Goal: Information Seeking & Learning: Check status

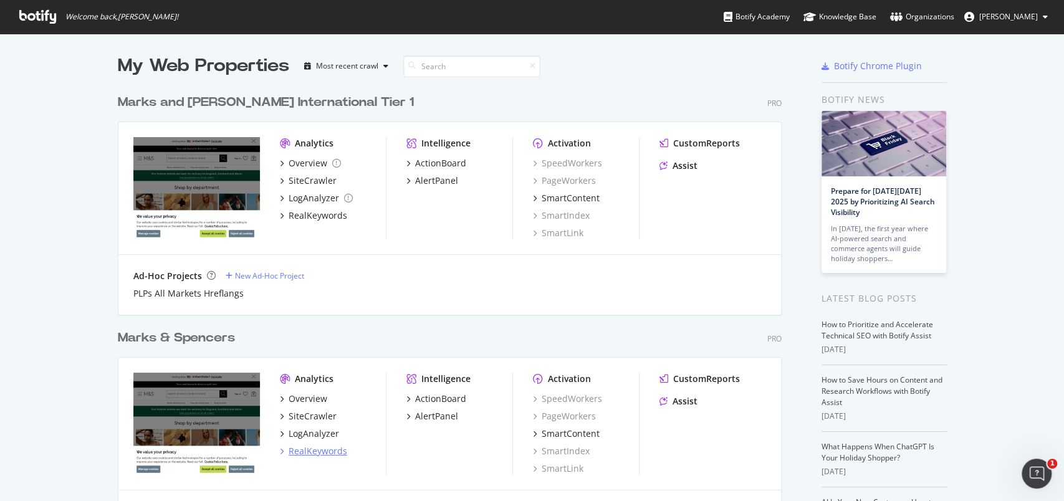
click at [312, 448] on div "RealKeywords" at bounding box center [318, 451] width 59 height 12
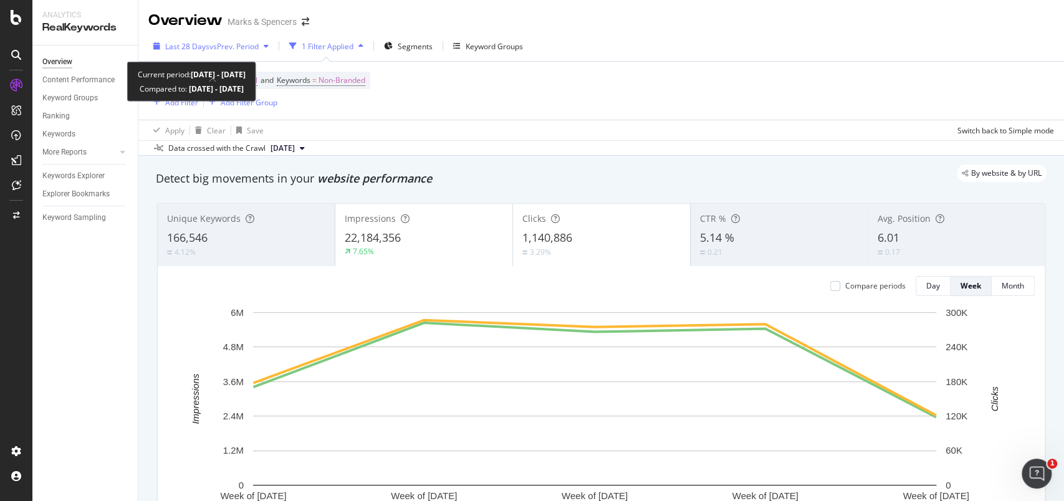
click at [155, 44] on icon "button" at bounding box center [156, 45] width 7 height 7
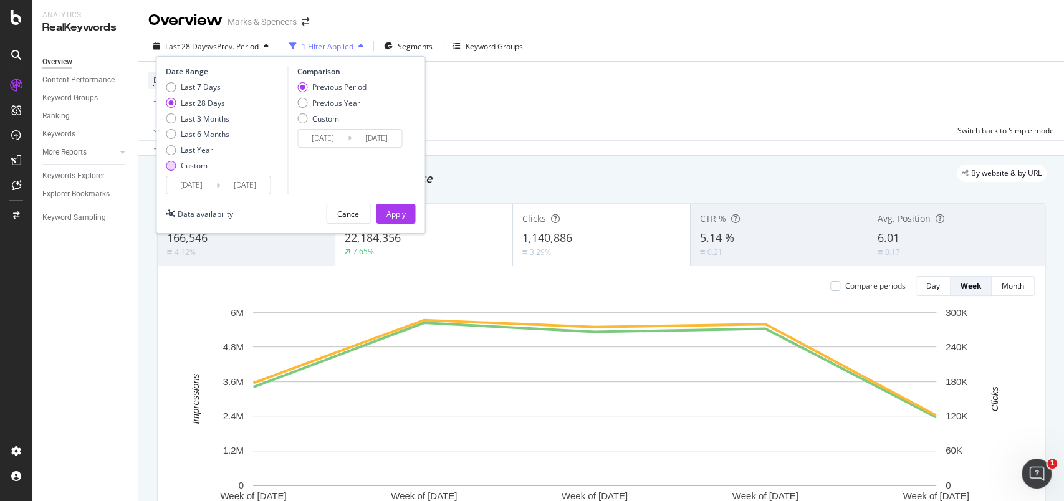
click at [180, 170] on div "Custom" at bounding box center [198, 165] width 64 height 11
click at [190, 182] on input "[DATE]" at bounding box center [191, 184] width 50 height 17
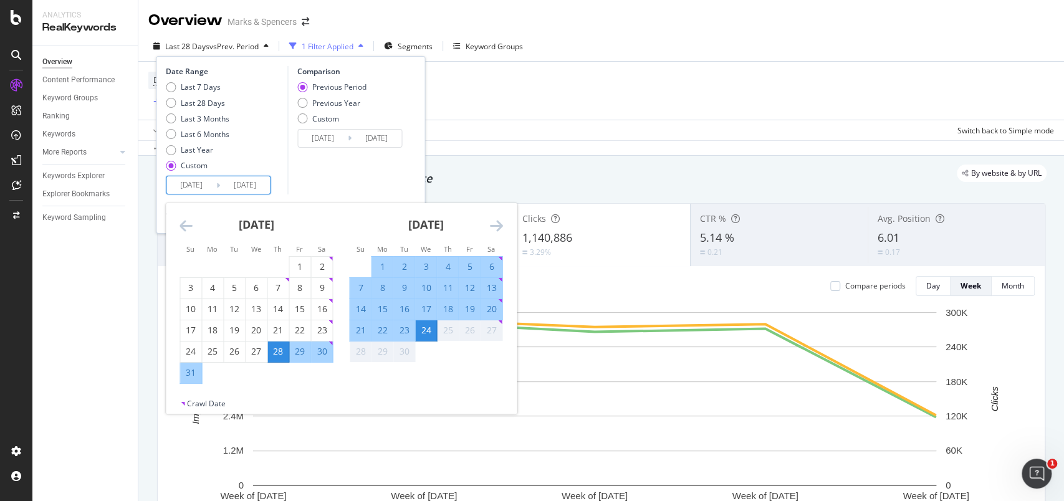
click at [434, 398] on div "Crawl Date" at bounding box center [341, 406] width 351 height 16
click at [511, 132] on div "Apply Clear Save Switch back to Simple mode" at bounding box center [601, 130] width 926 height 21
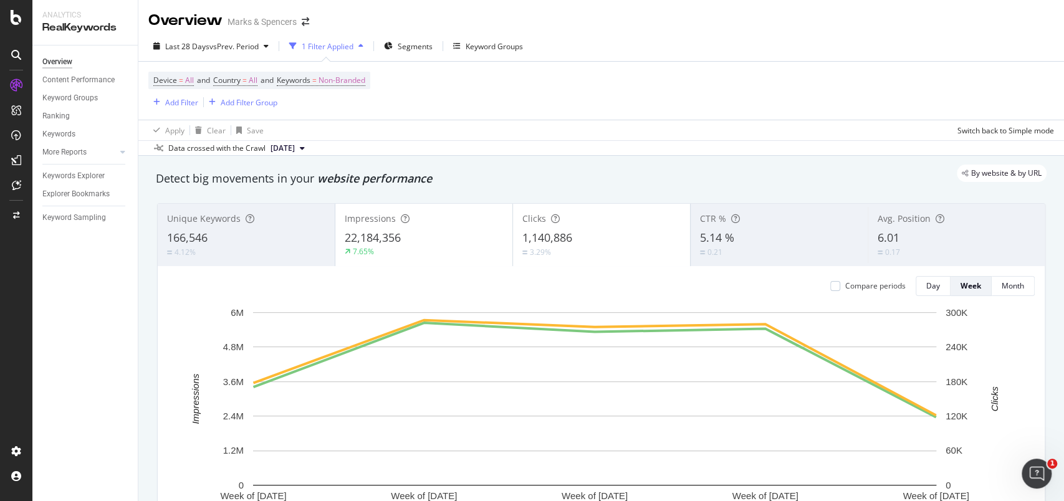
click at [244, 149] on div "Data crossed with the Crawl" at bounding box center [216, 148] width 97 height 11
click at [295, 150] on span "[DATE]" at bounding box center [283, 148] width 24 height 11
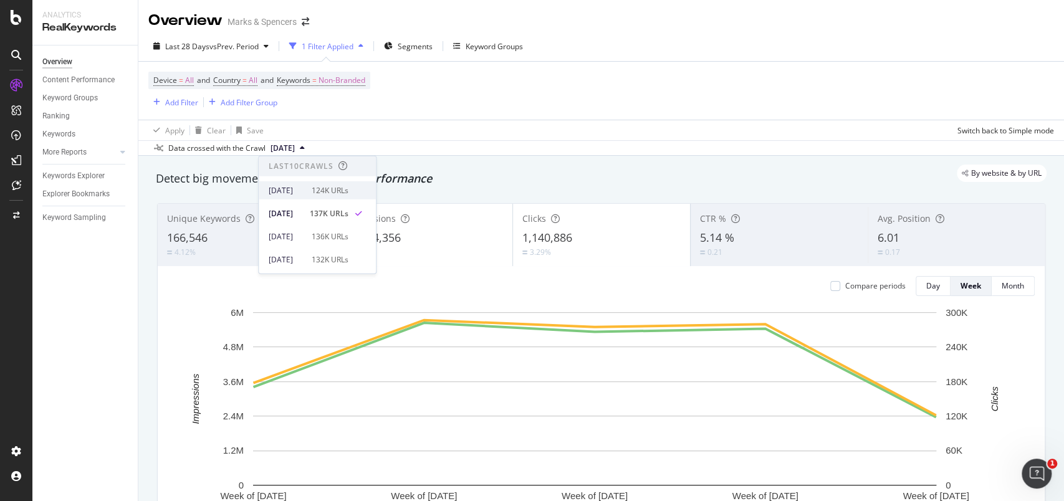
click at [304, 187] on div "[DATE]" at bounding box center [287, 190] width 36 height 11
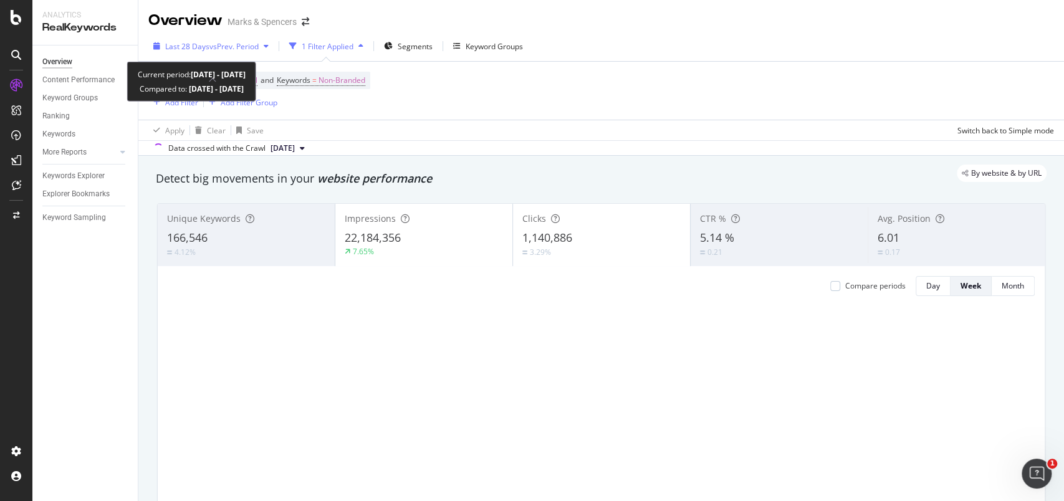
click at [157, 44] on icon "button" at bounding box center [156, 45] width 7 height 7
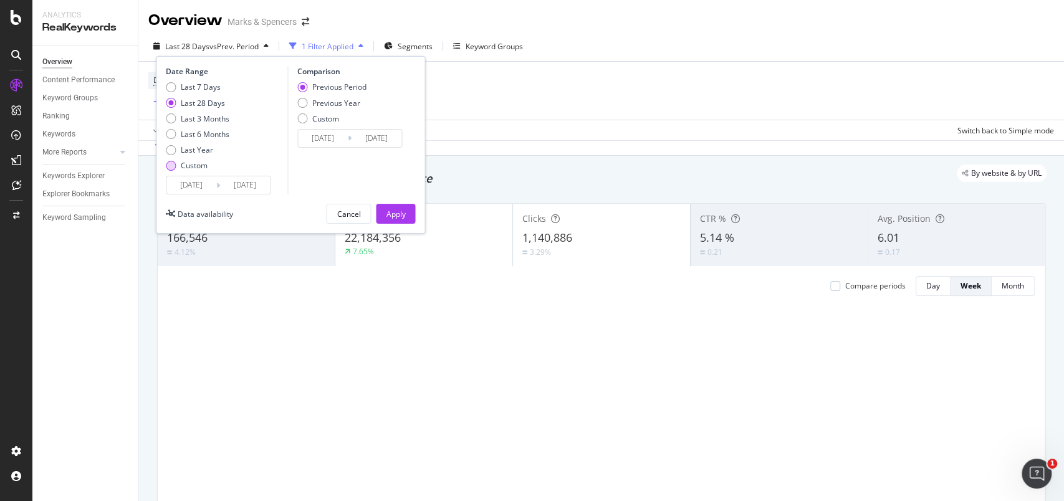
click at [194, 160] on div "Custom" at bounding box center [194, 165] width 27 height 11
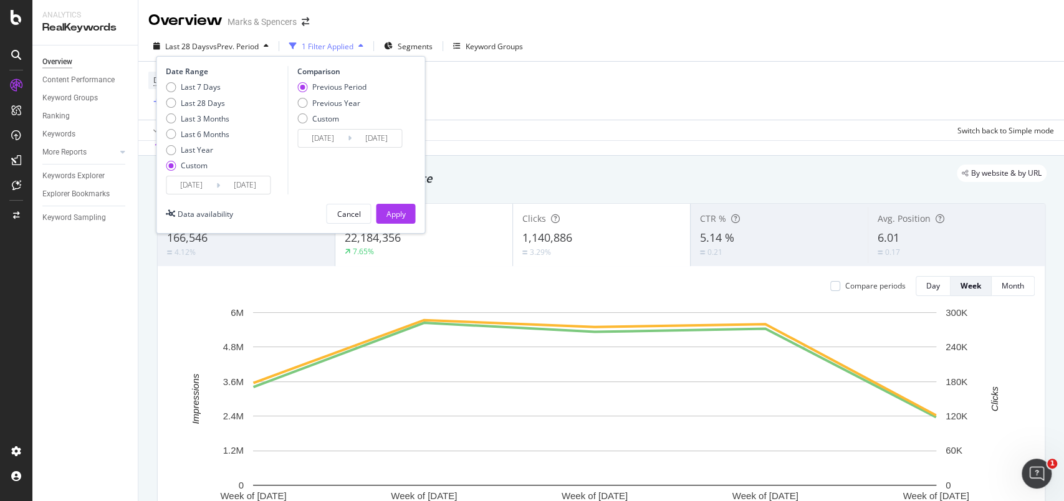
click at [200, 176] on input "[DATE]" at bounding box center [191, 184] width 50 height 17
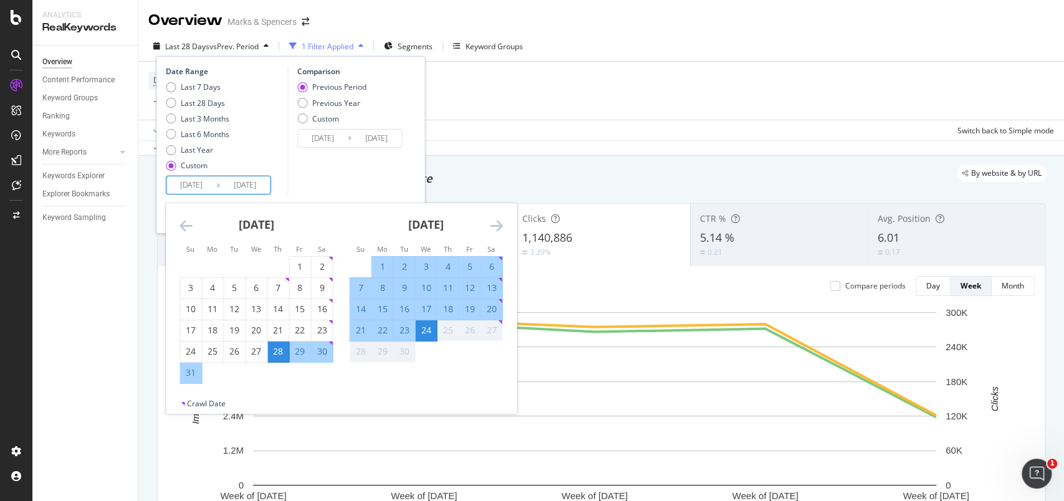
click at [496, 224] on icon "Move forward to switch to the next month." at bounding box center [496, 225] width 13 height 15
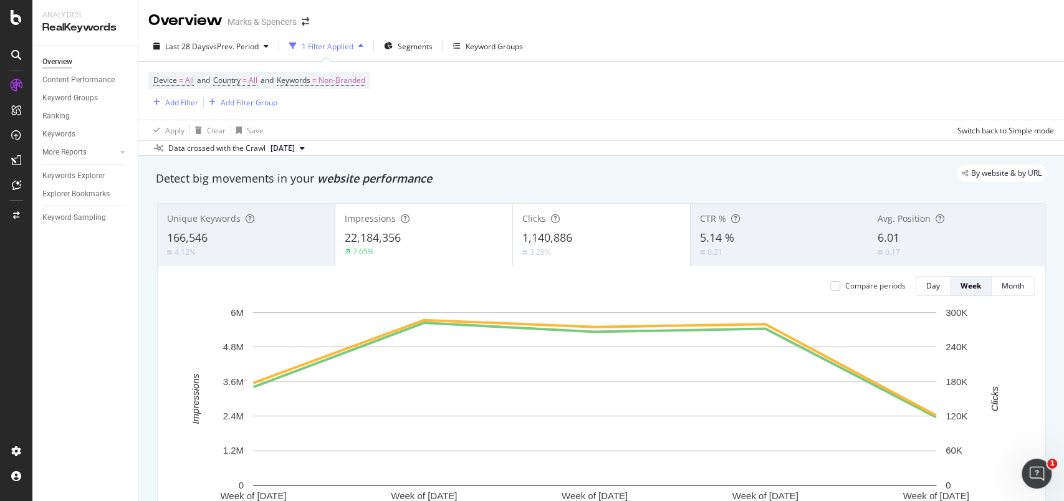
click at [506, 183] on div "Detect big movements in your website performance" at bounding box center [601, 179] width 891 height 16
click at [118, 352] on div "Overview Content Performance Keyword Groups Ranking Keywords More Reports Count…" at bounding box center [84, 274] width 105 height 456
